Goal: Information Seeking & Learning: Learn about a topic

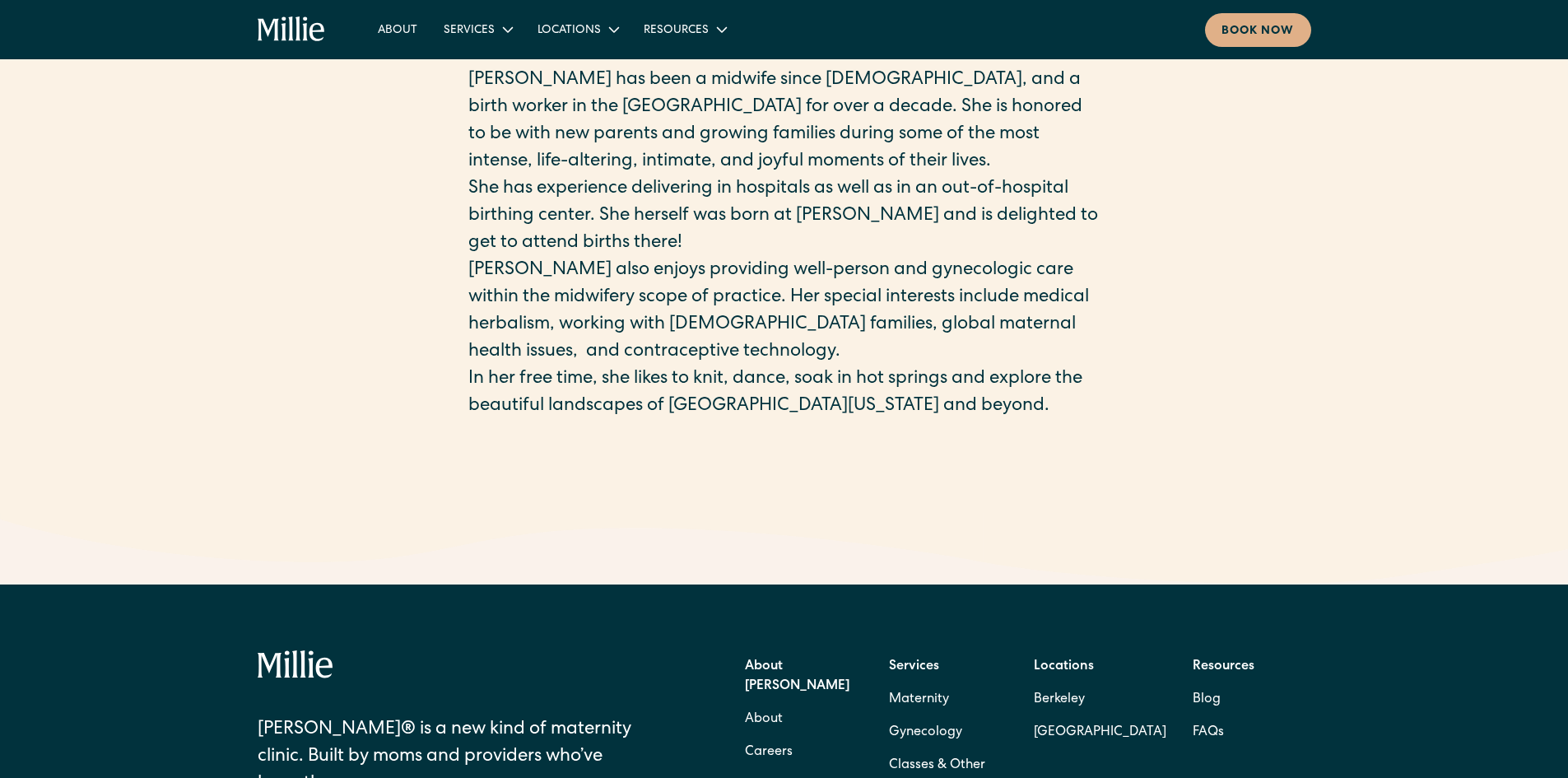
scroll to position [494, 0]
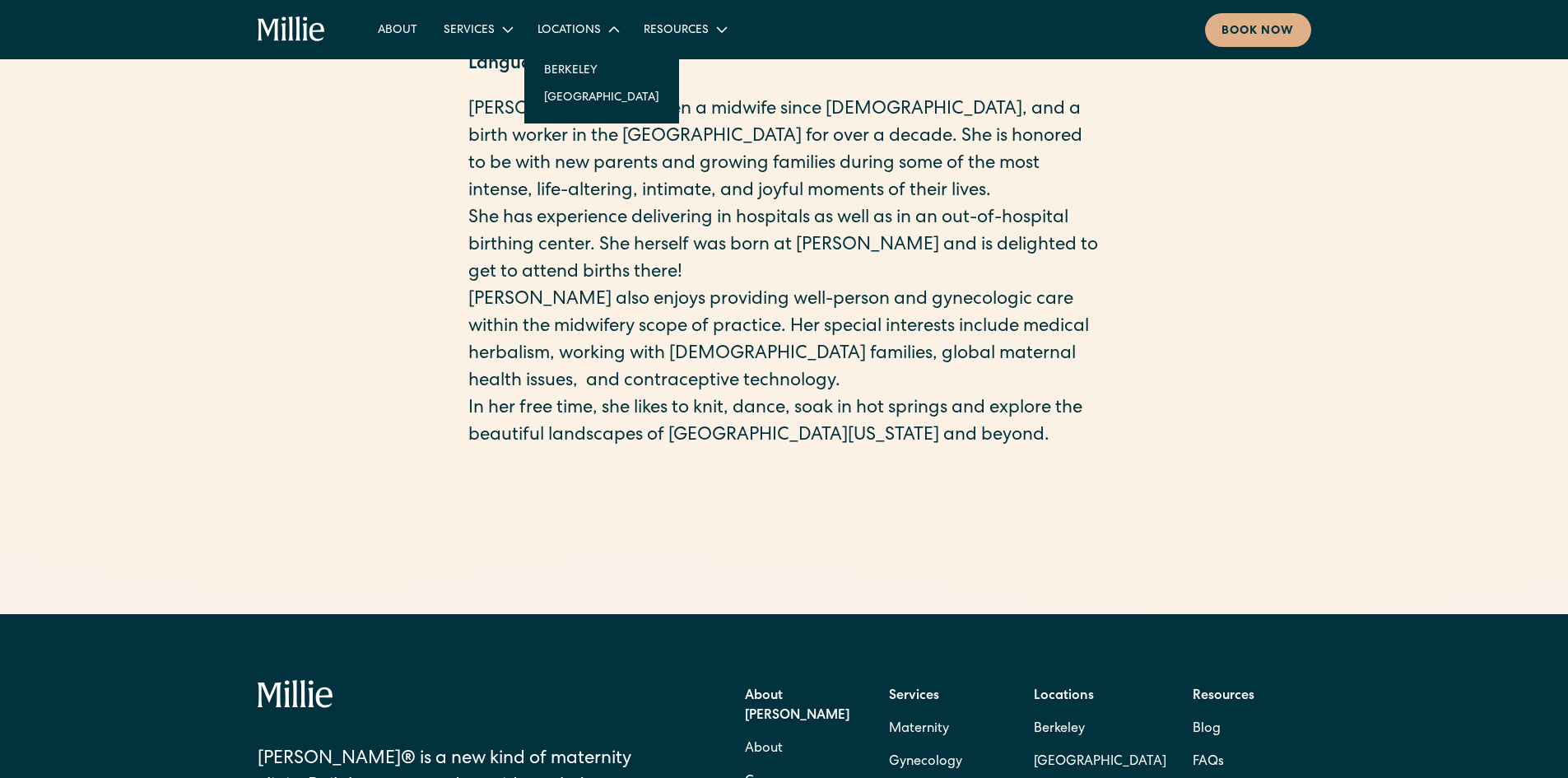
click at [620, 33] on icon at bounding box center [613, 29] width 20 height 20
click at [579, 33] on div "Locations" at bounding box center [569, 30] width 64 height 17
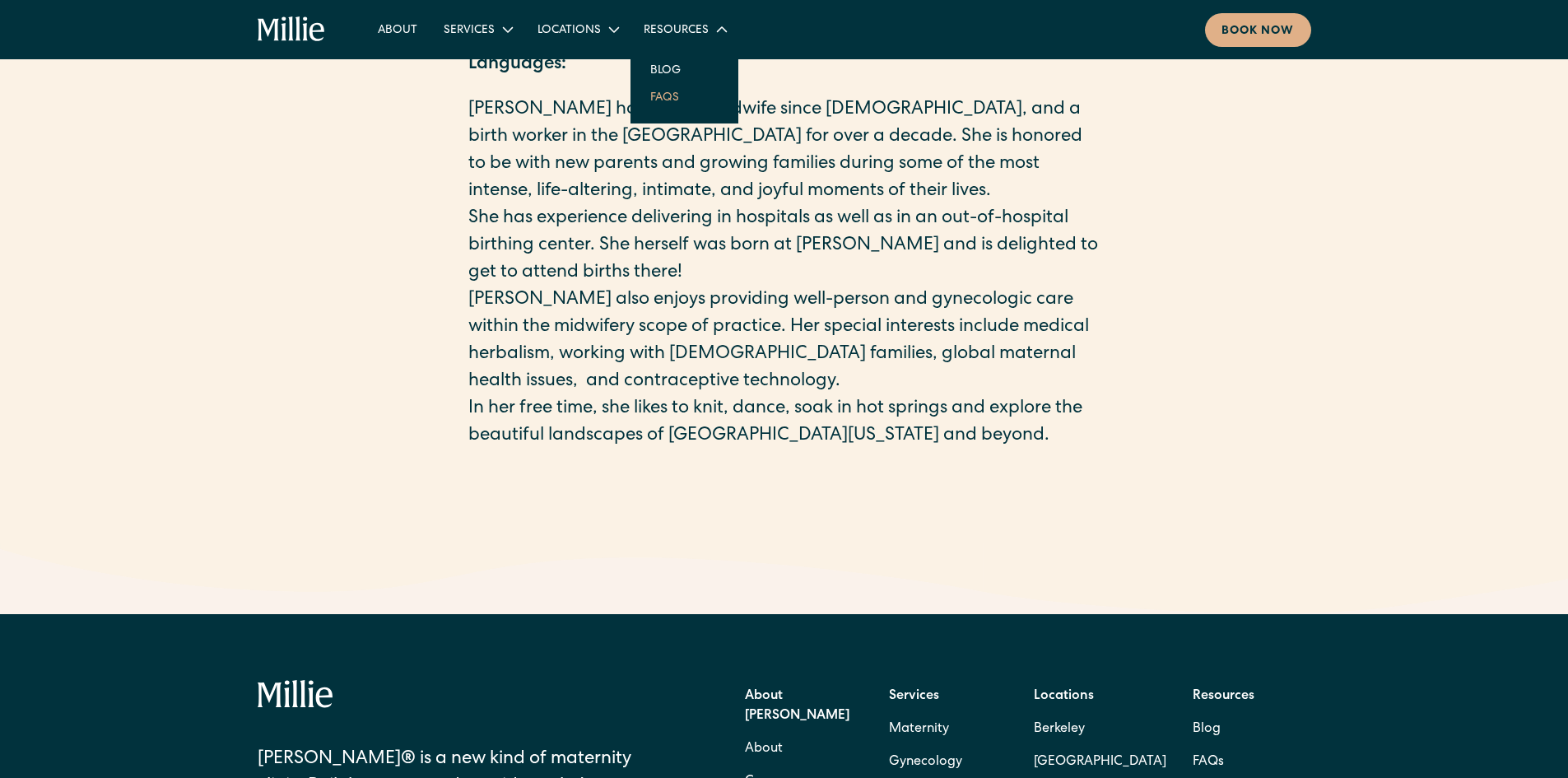
click at [654, 106] on link "FAQs" at bounding box center [665, 96] width 55 height 28
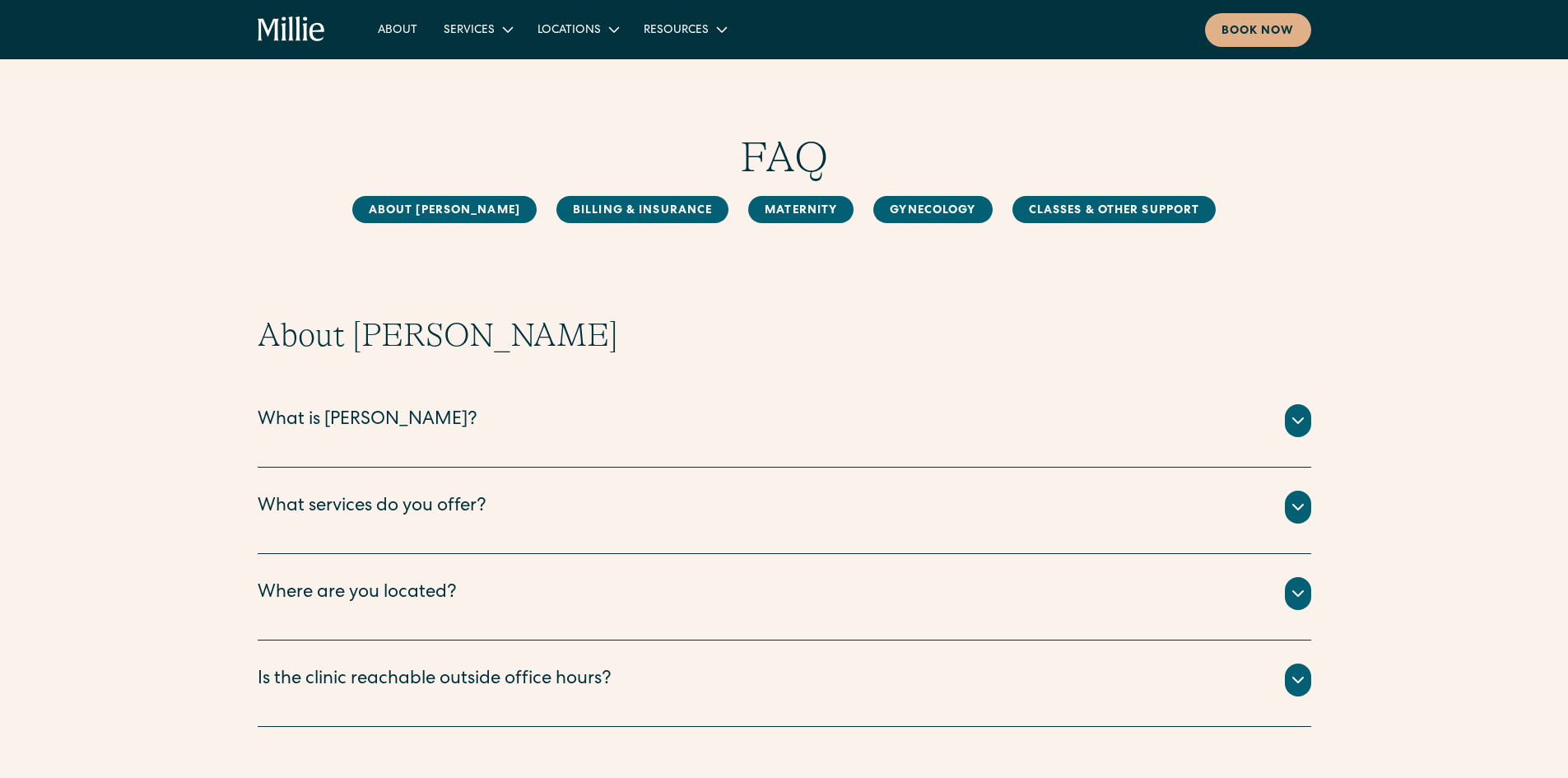
drag, startPoint x: 326, startPoint y: 392, endPoint x: 330, endPoint y: 408, distance: 16.5
click at [326, 393] on div "What is Millie? Millie is a new kind of women’s health clinic that offers compl…" at bounding box center [784, 424] width 1054 height 87
click at [332, 418] on div "What is Millie?" at bounding box center [367, 421] width 220 height 28
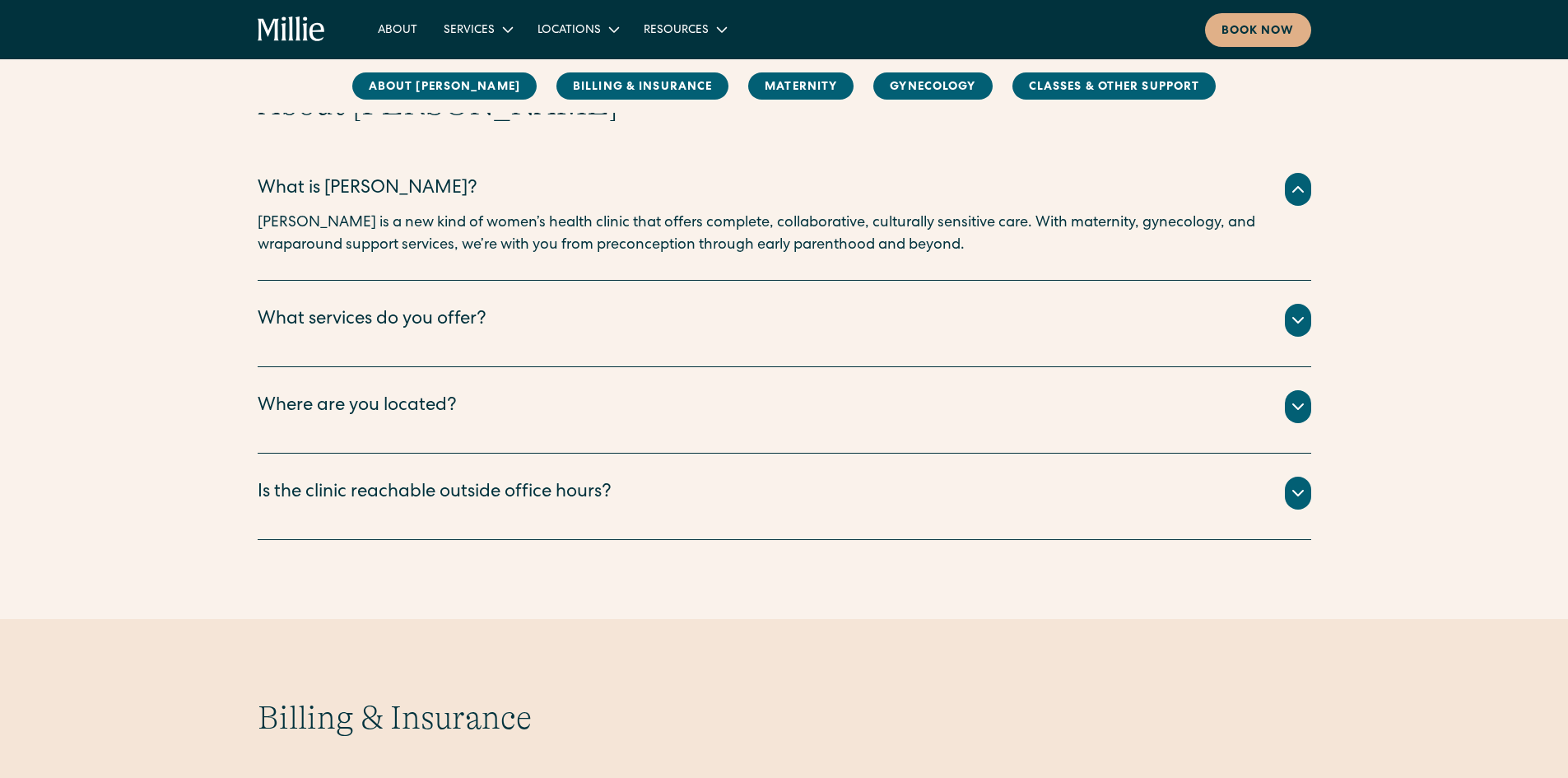
scroll to position [247, 0]
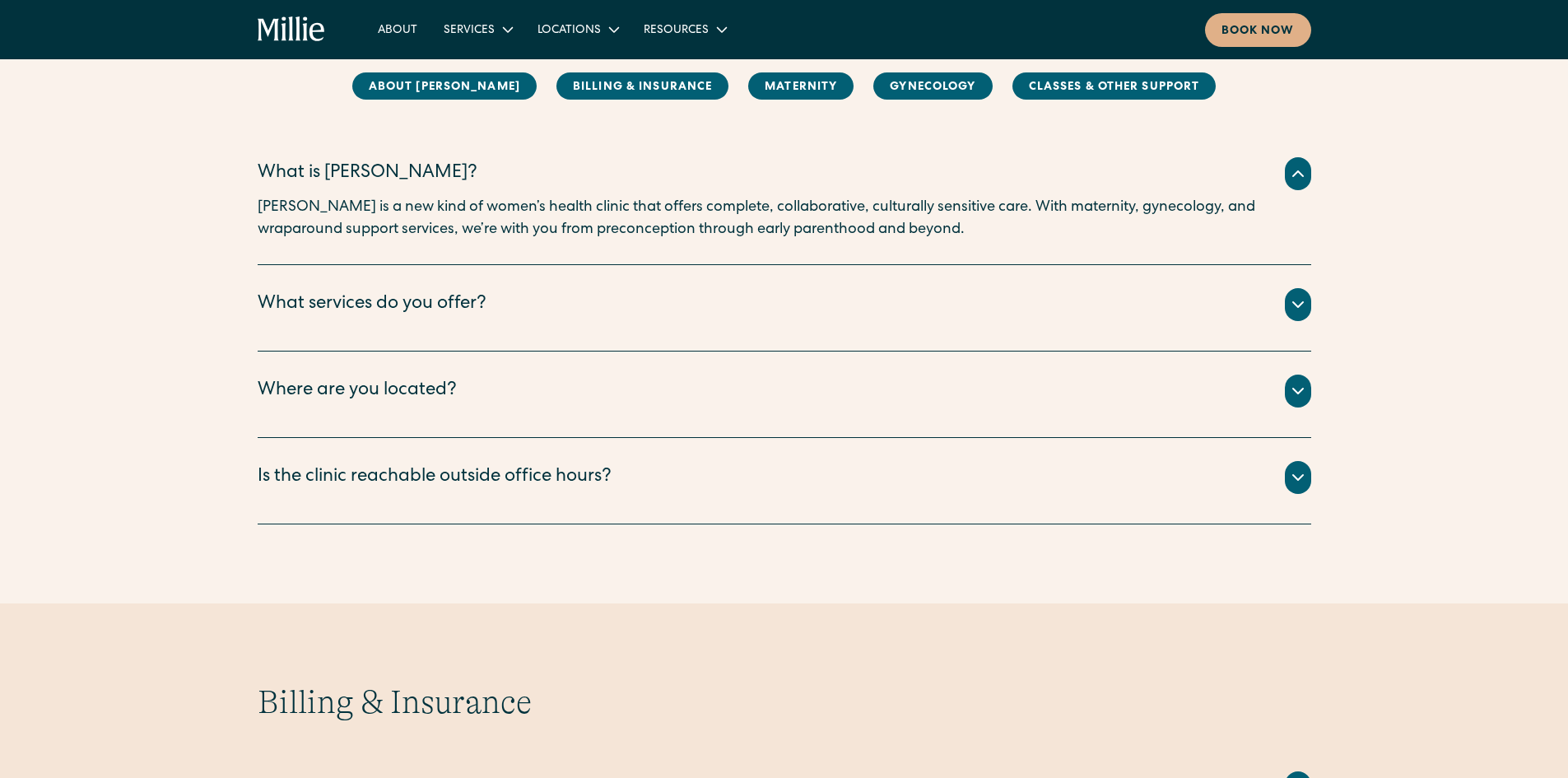
click at [370, 410] on div "We have two locations: Berkeley and South Bay. ‍ Our Berkeley clinic is located…" at bounding box center [784, 411] width 1054 height 7
click at [377, 396] on div "Where are you located?" at bounding box center [358, 391] width 200 height 28
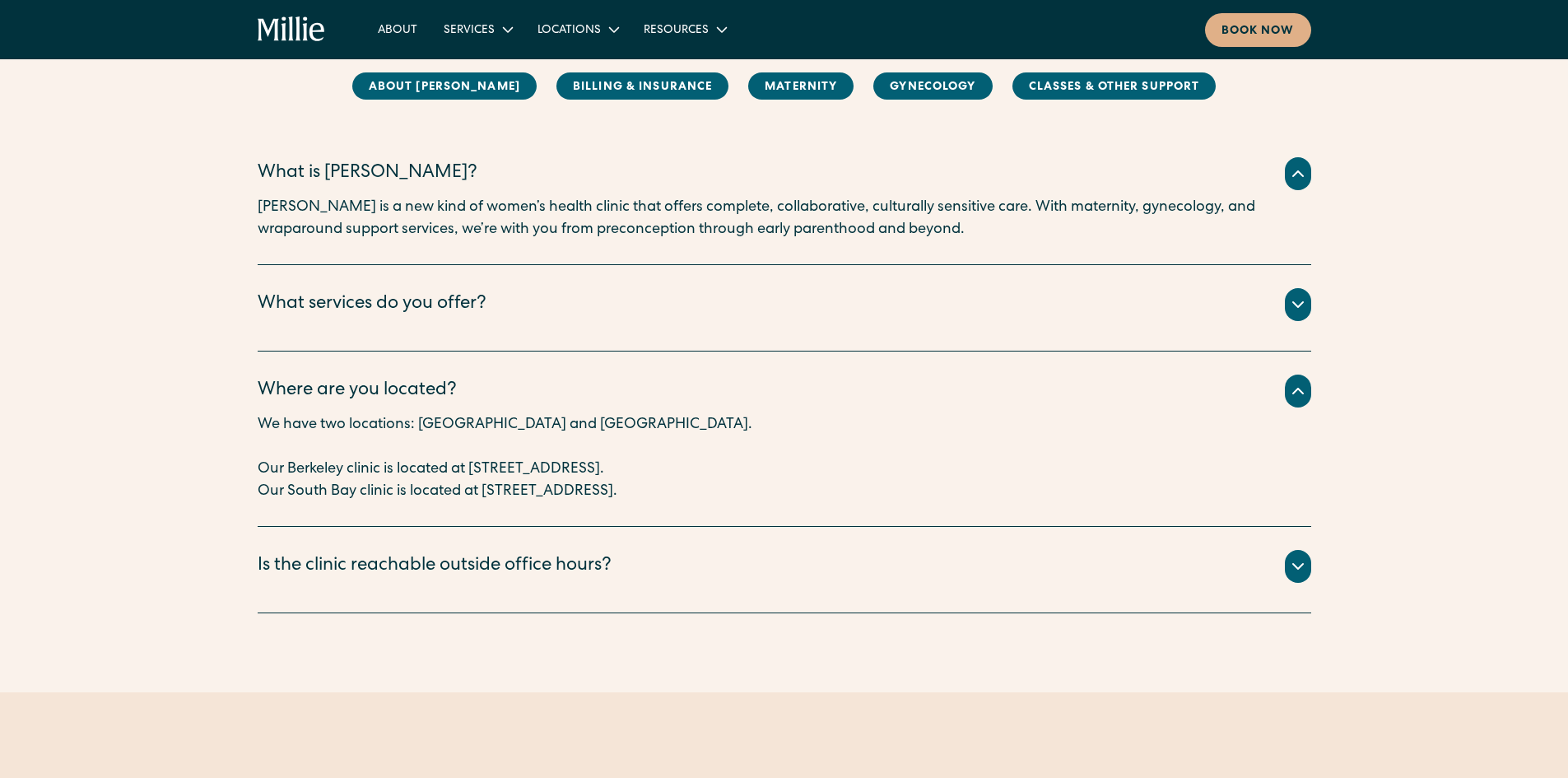
click at [377, 396] on div "Where are you located?" at bounding box center [358, 391] width 200 height 28
